Goal: Information Seeking & Learning: Learn about a topic

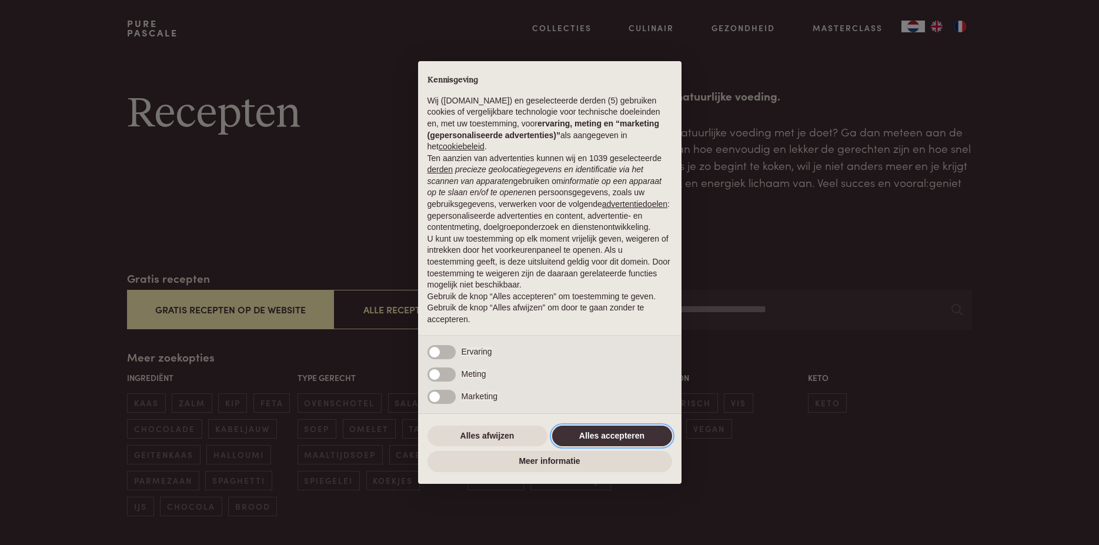
click at [610, 434] on button "Alles accepteren" at bounding box center [612, 436] width 120 height 21
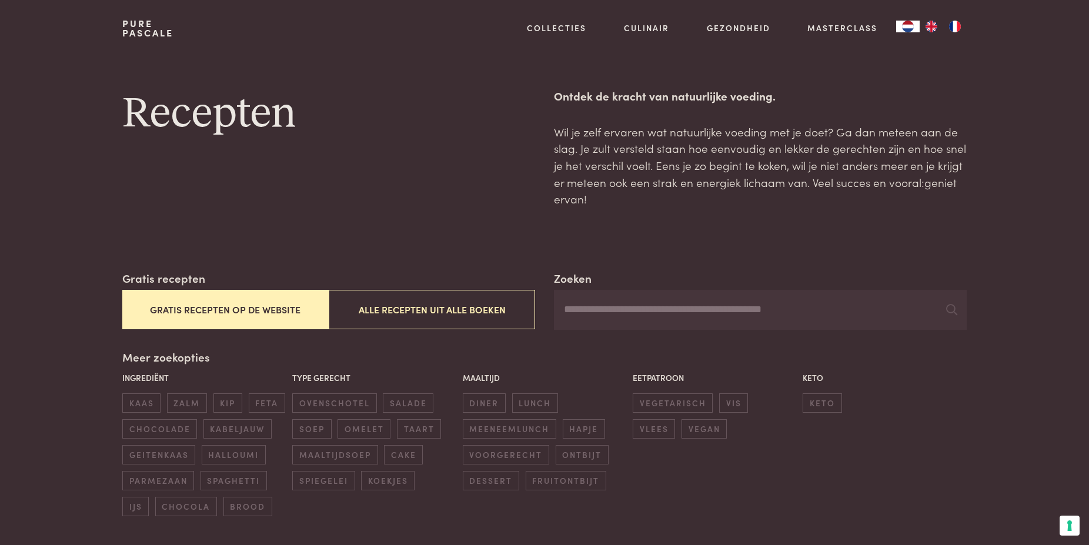
click at [595, 313] on input "Zoeken" at bounding box center [760, 310] width 413 height 40
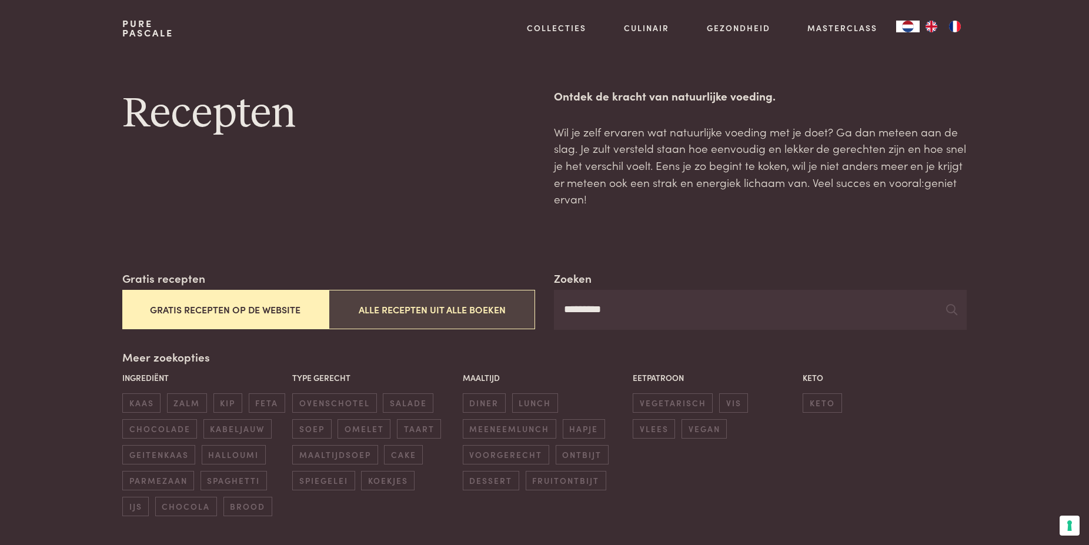
type input "*********"
click at [474, 306] on button "Alle recepten uit alle boeken" at bounding box center [432, 309] width 206 height 39
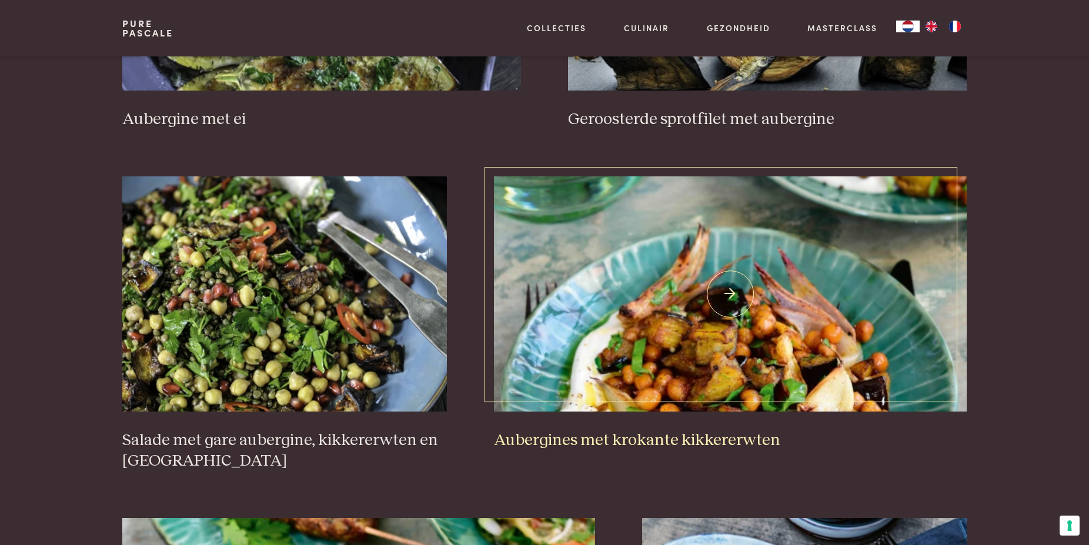
scroll to position [1709, 0]
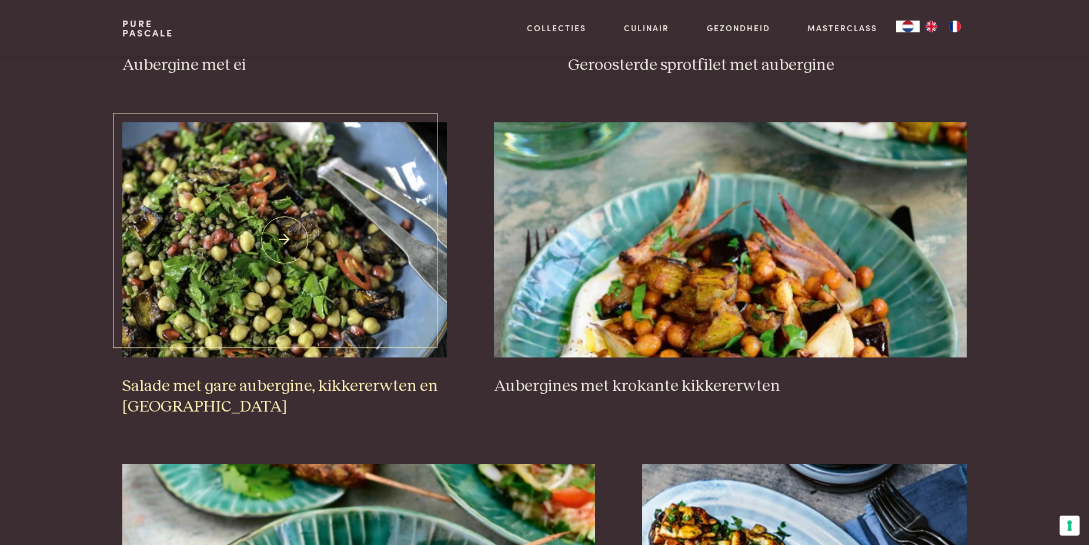
click at [339, 297] on img at bounding box center [284, 239] width 324 height 235
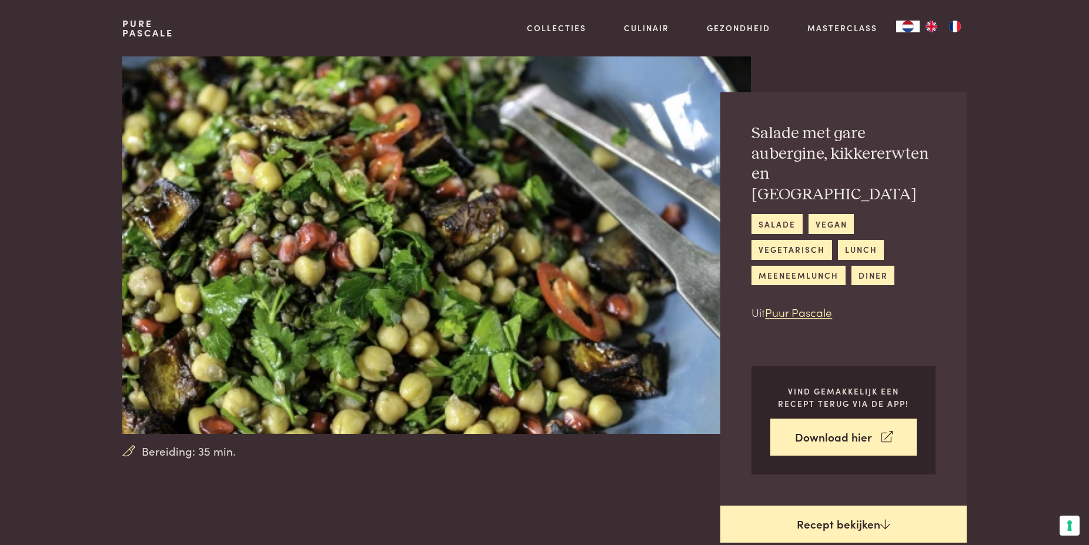
click at [809, 505] on link "Recept bekijken" at bounding box center [843, 524] width 246 height 38
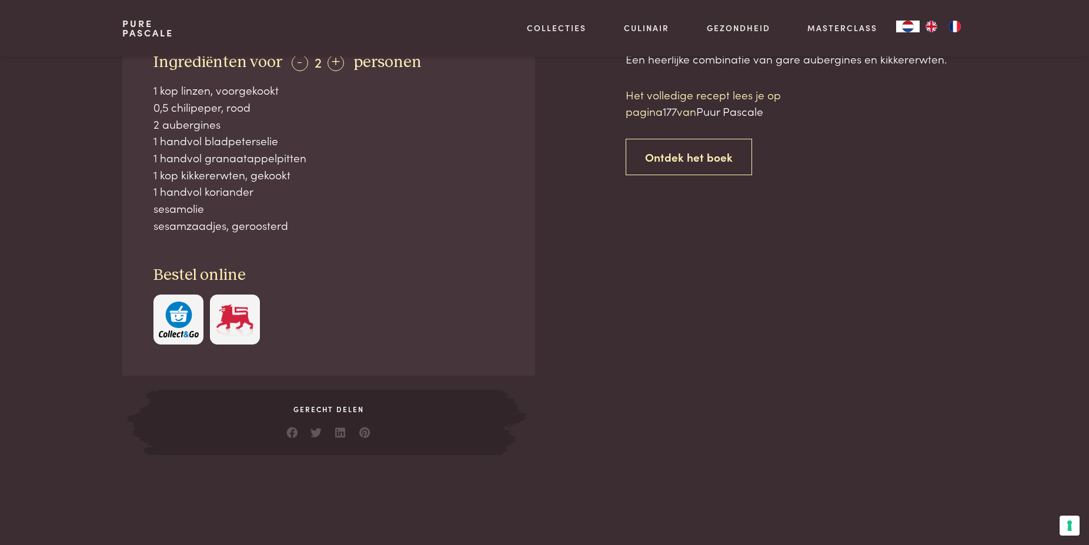
scroll to position [584, 0]
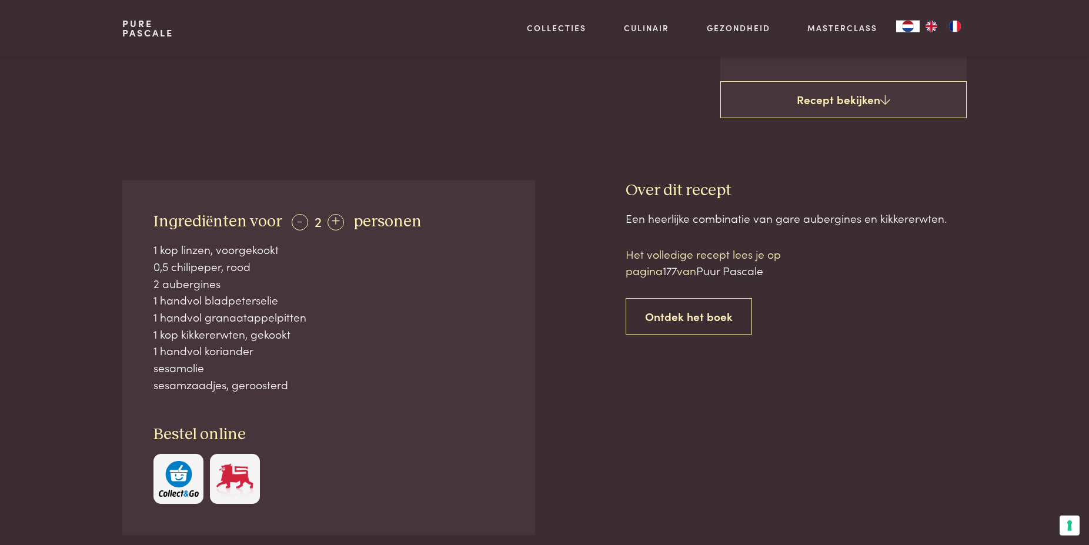
scroll to position [464, 0]
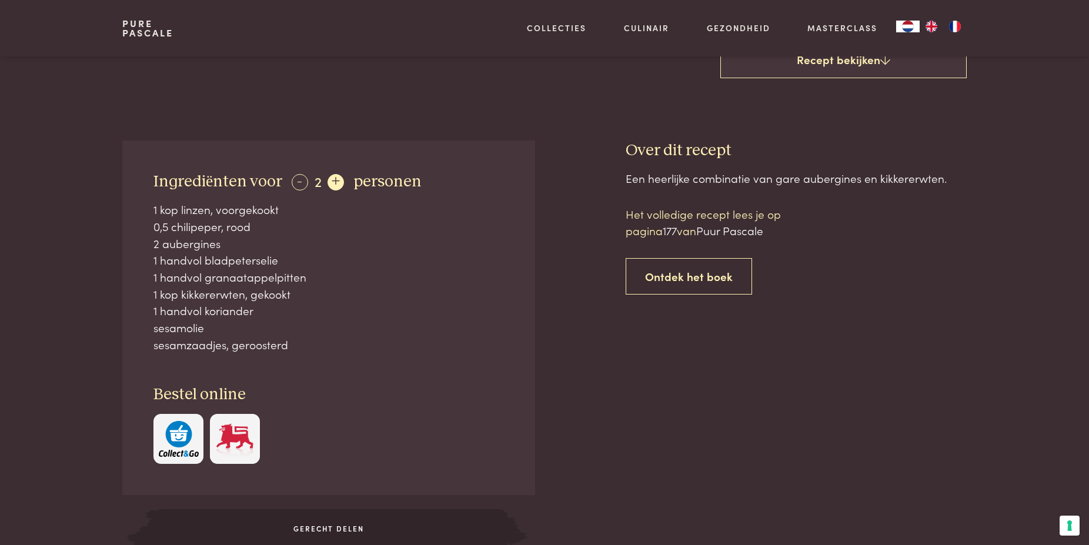
click at [332, 174] on div "+" at bounding box center [335, 182] width 16 height 16
click at [332, 174] on div "+" at bounding box center [336, 182] width 16 height 16
click at [299, 174] on div "-" at bounding box center [300, 182] width 16 height 16
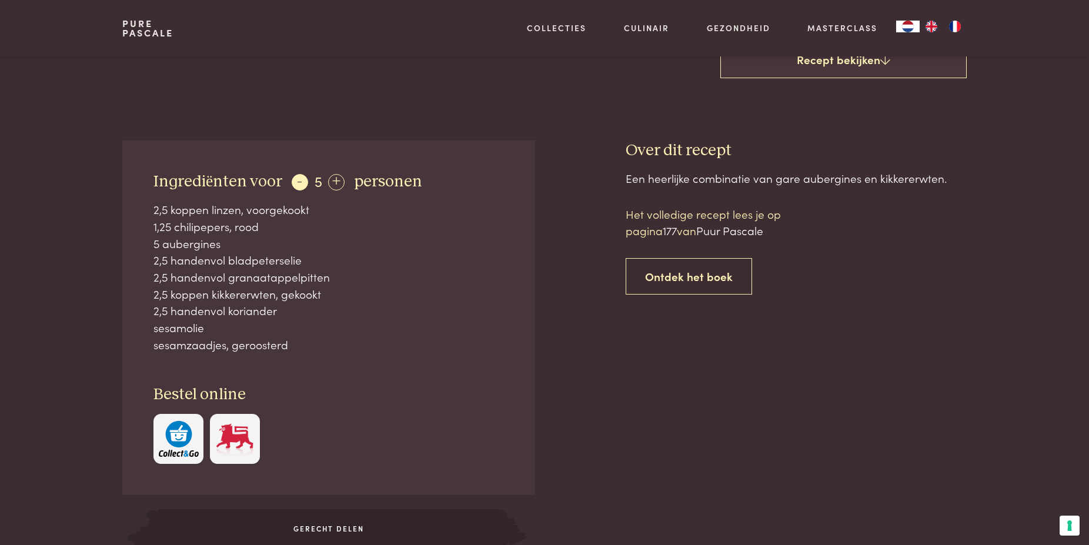
click at [299, 174] on div "-" at bounding box center [300, 182] width 16 height 16
